Goal: Navigation & Orientation: Find specific page/section

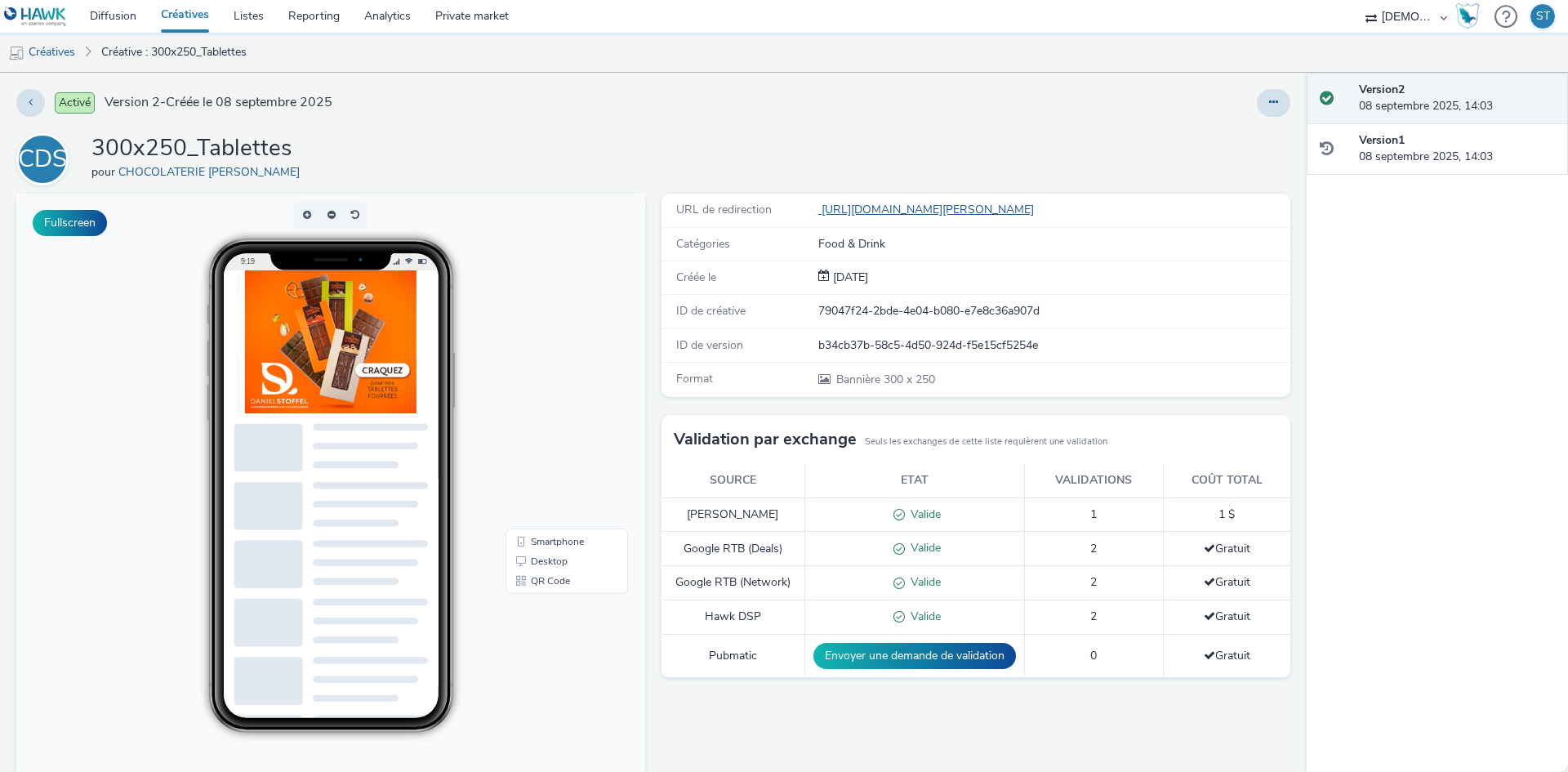
click at [1019, 209] on link "[URL][DOMAIN_NAME][PERSON_NAME]" at bounding box center [929, 210] width 222 height 16
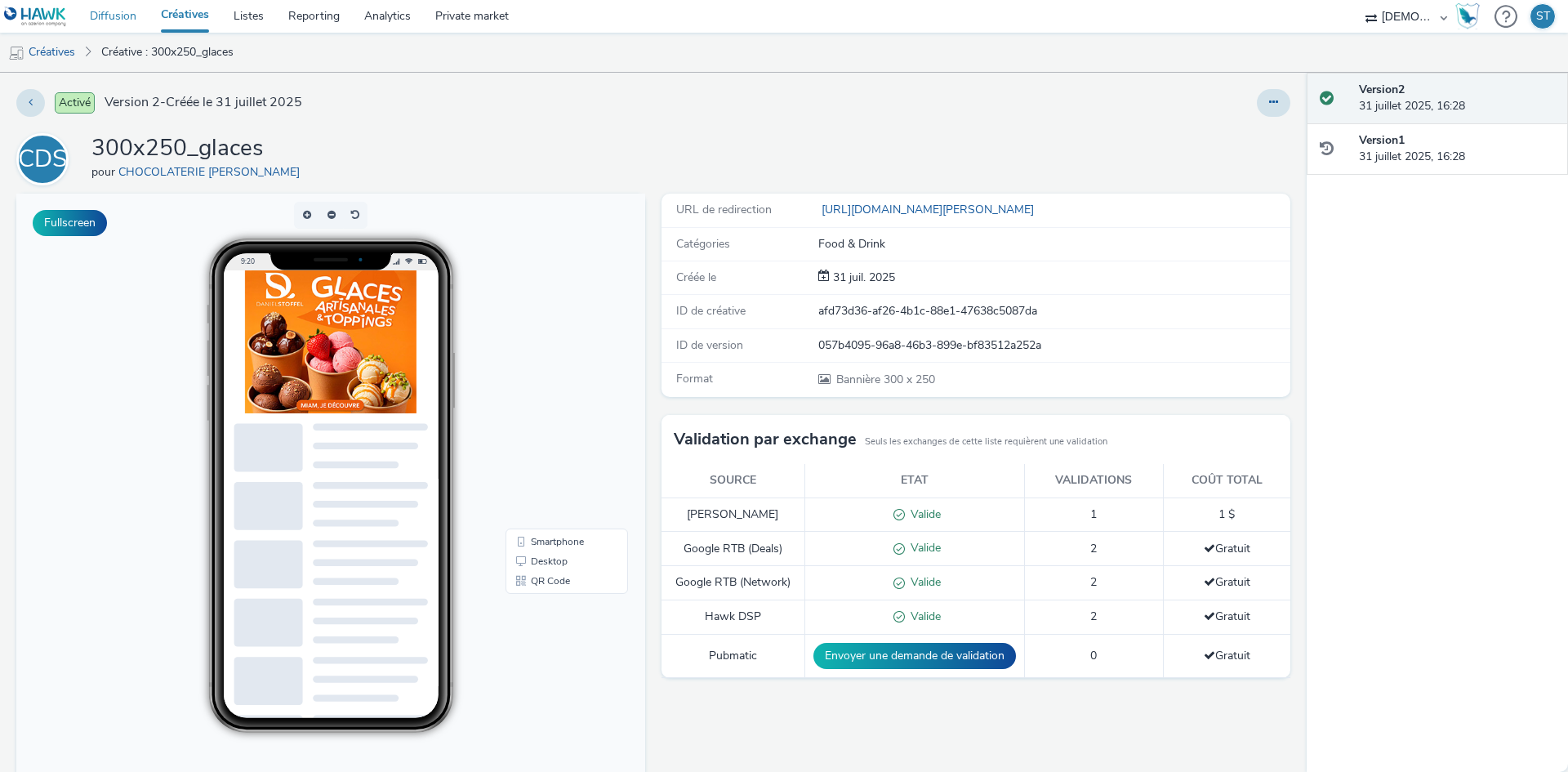
click at [103, 18] on link "Diffusion" at bounding box center [113, 16] width 71 height 32
